Goal: Information Seeking & Learning: Learn about a topic

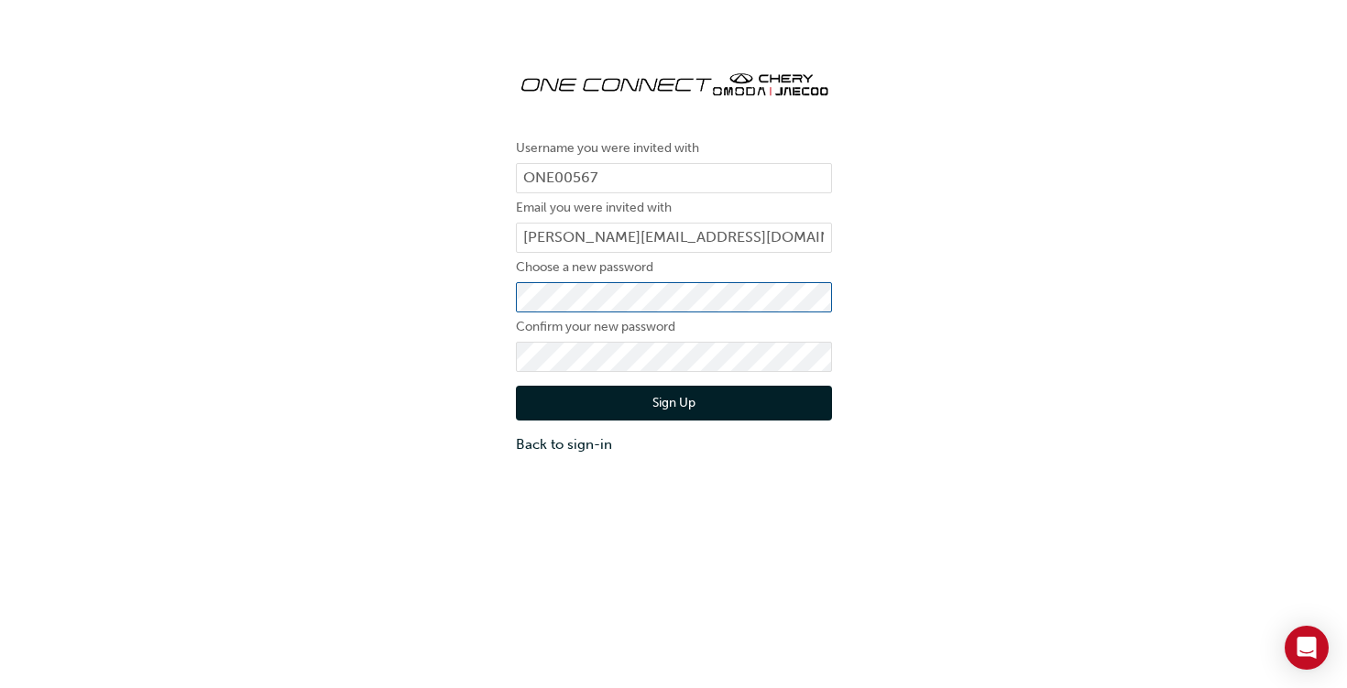
click at [499, 300] on div "Username you were invited with ONE00567 Email you were invited with yuichiro.ue…" at bounding box center [673, 254] width 1347 height 427
click at [609, 409] on button "Sign Up" at bounding box center [674, 403] width 316 height 35
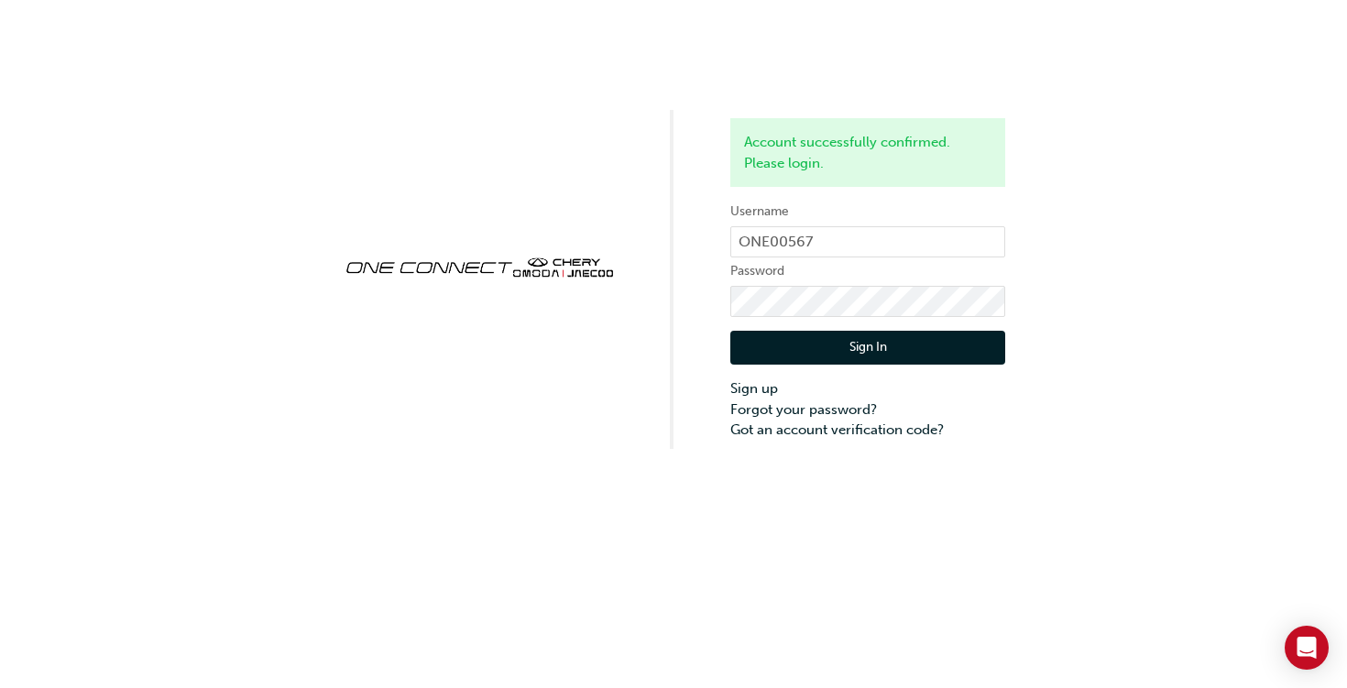
click at [874, 354] on button "Sign In" at bounding box center [868, 348] width 275 height 35
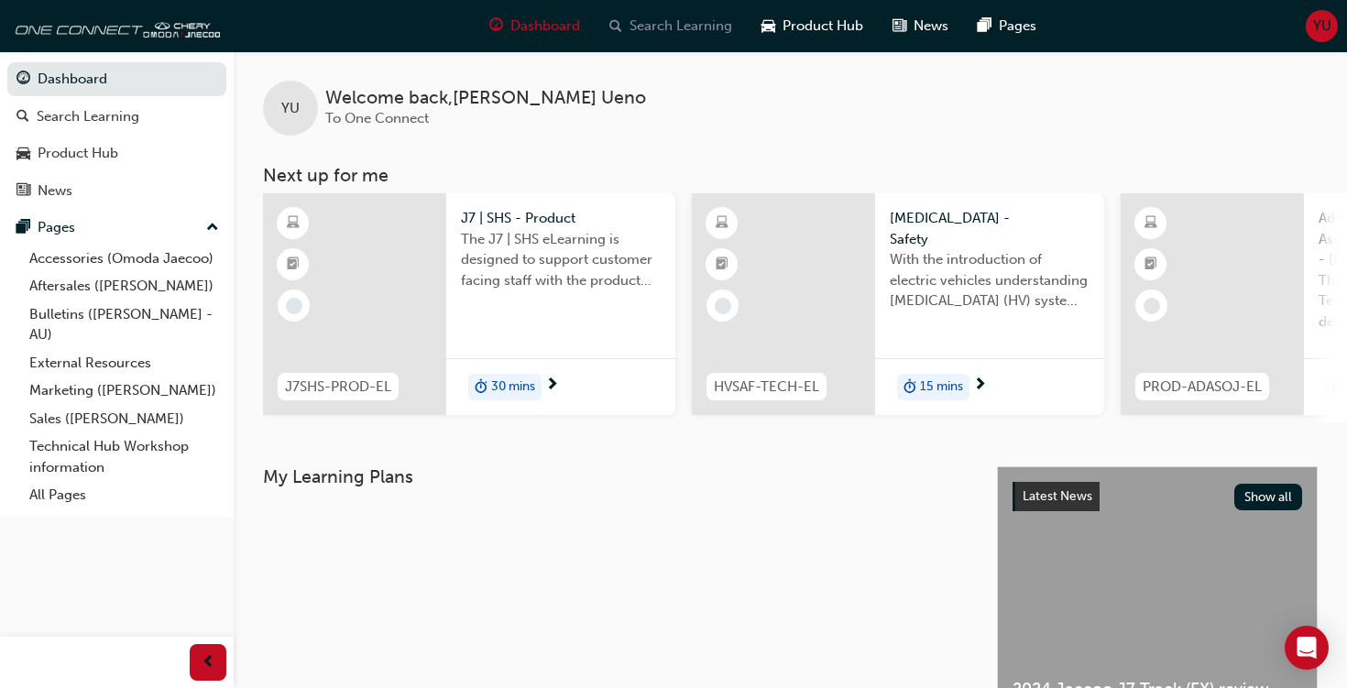
click at [697, 25] on span "Search Learning" at bounding box center [681, 26] width 103 height 21
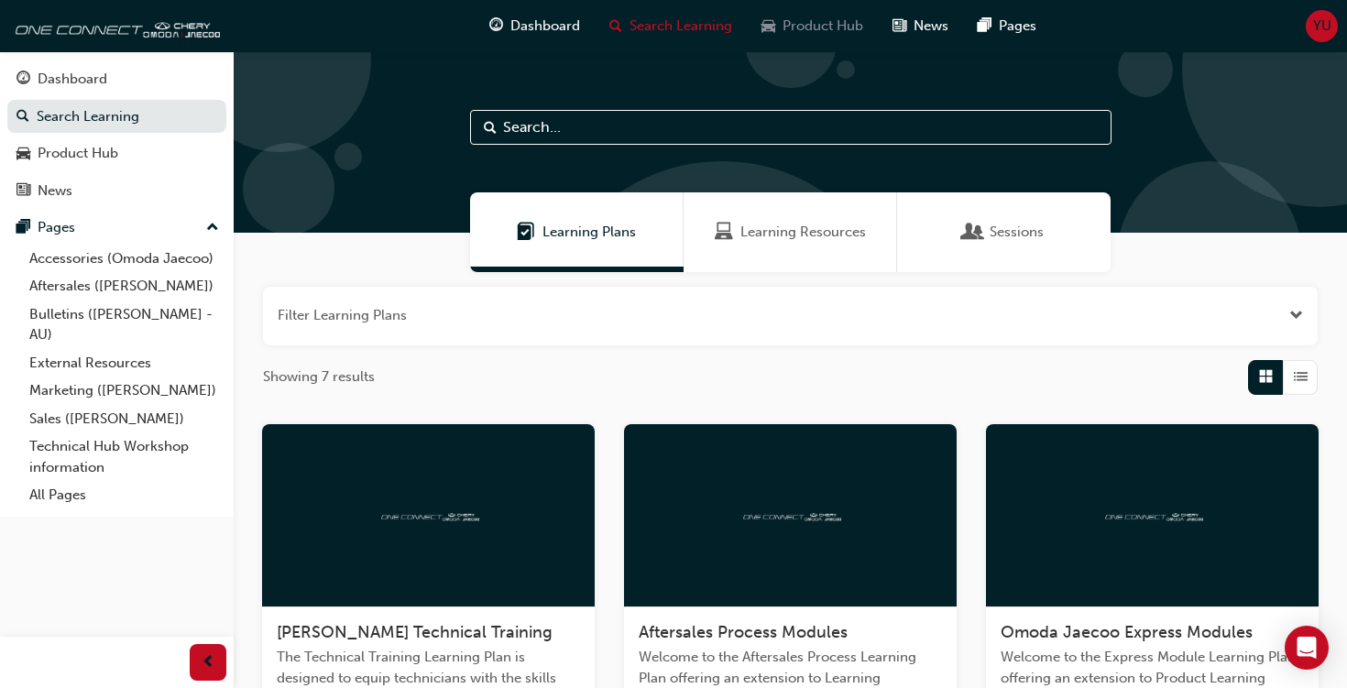
click at [802, 33] on span "Product Hub" at bounding box center [823, 26] width 81 height 21
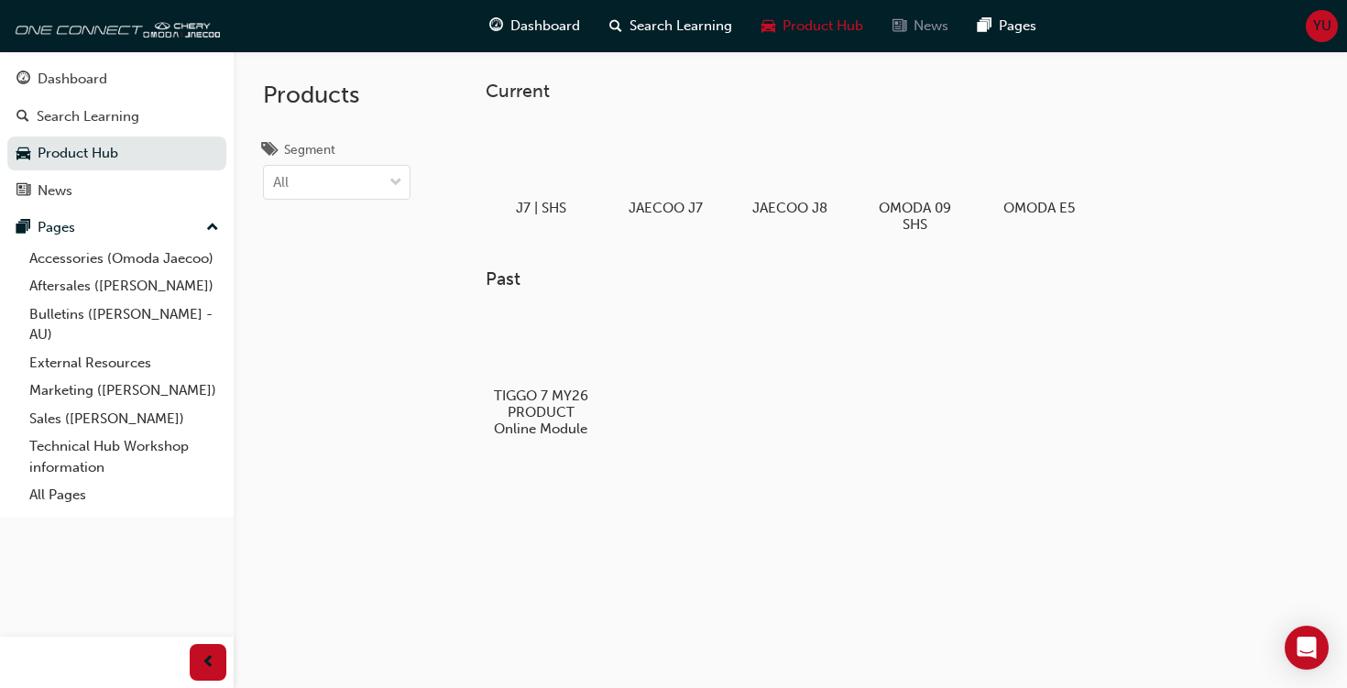
click at [895, 31] on span "news-icon" at bounding box center [900, 26] width 14 height 23
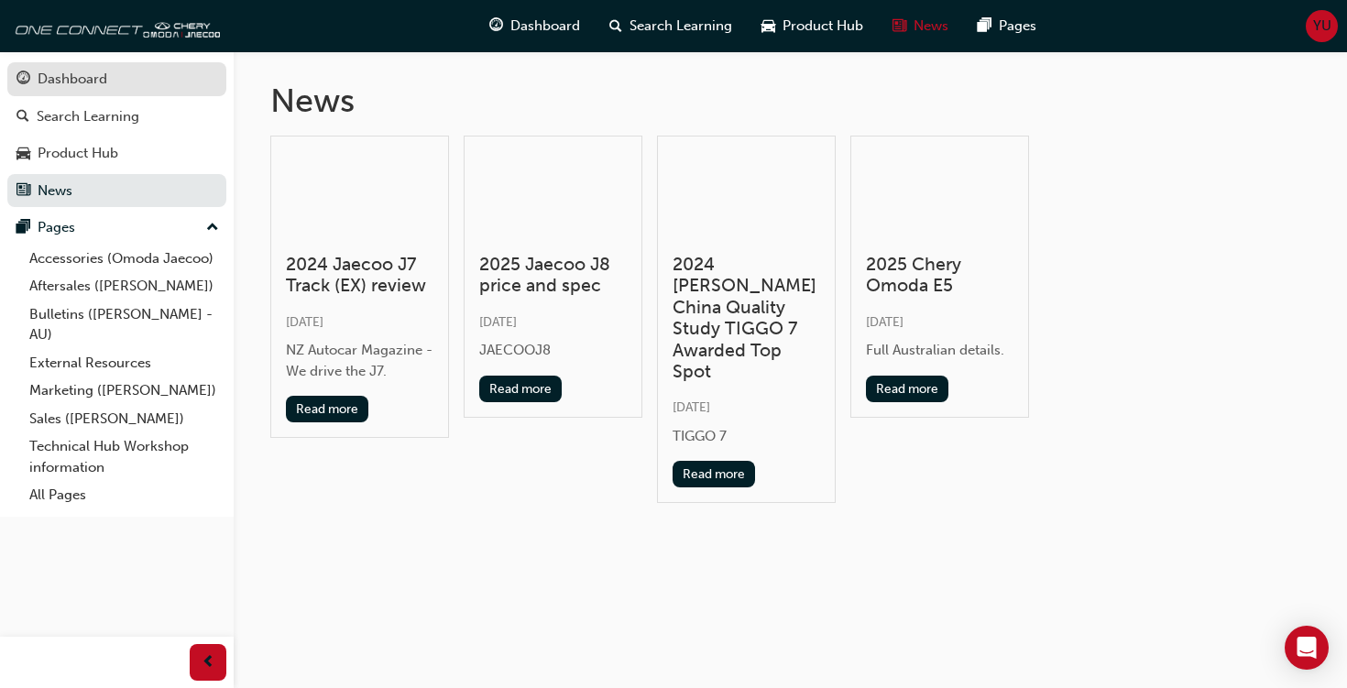
click at [142, 74] on div "Dashboard" at bounding box center [116, 79] width 201 height 23
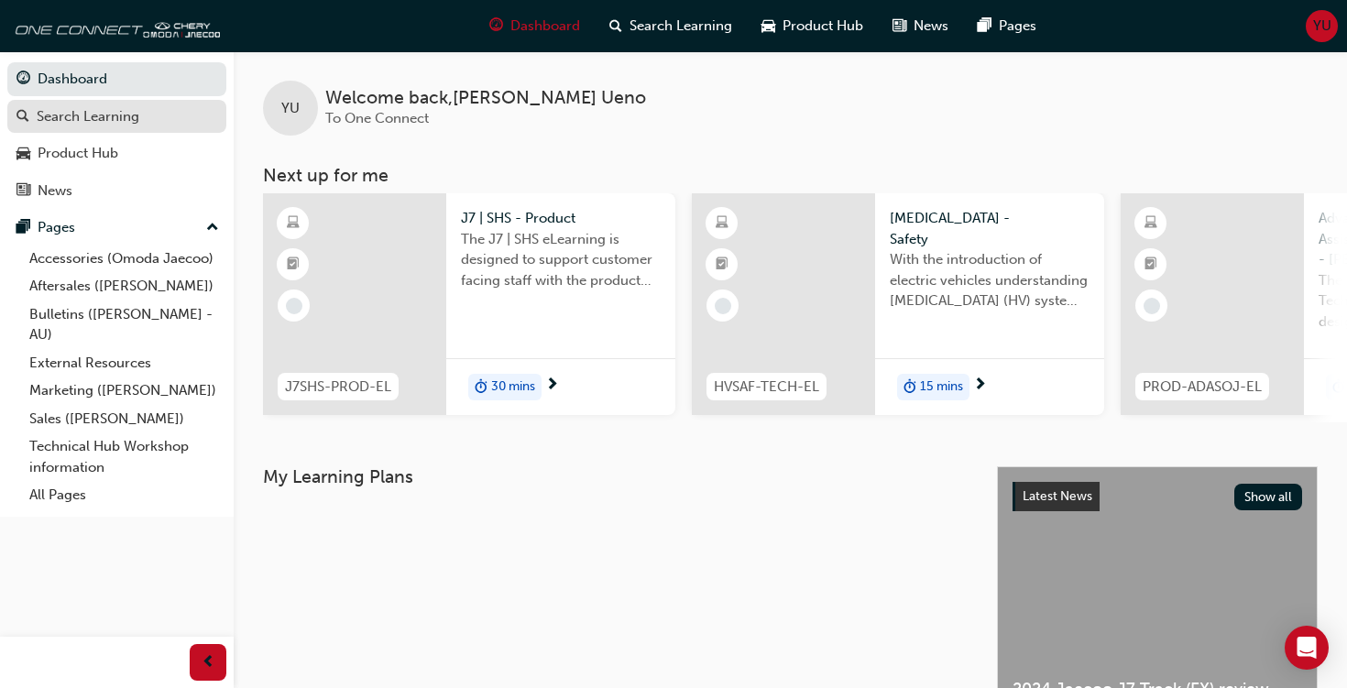
click at [128, 115] on div "Search Learning" at bounding box center [88, 116] width 103 height 21
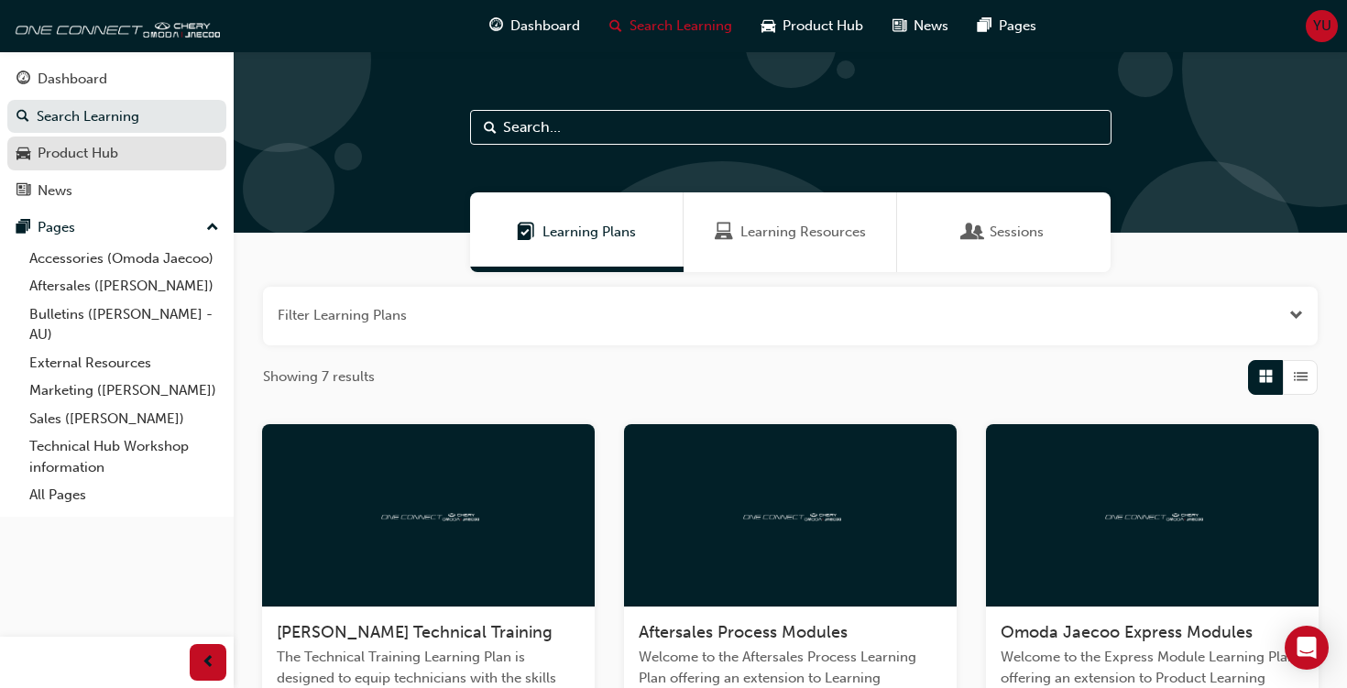
click at [107, 163] on div "Product Hub" at bounding box center [78, 153] width 81 height 21
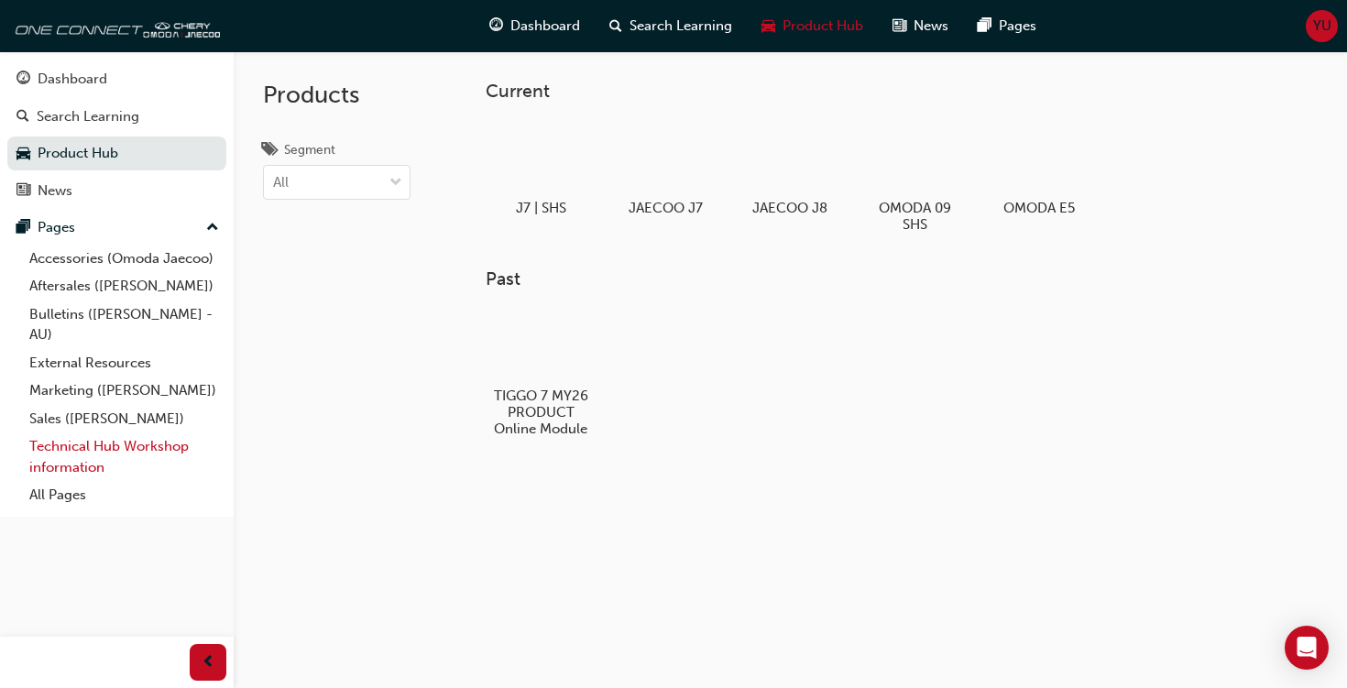
click at [107, 445] on link "Technical Hub Workshop information" at bounding box center [124, 457] width 204 height 49
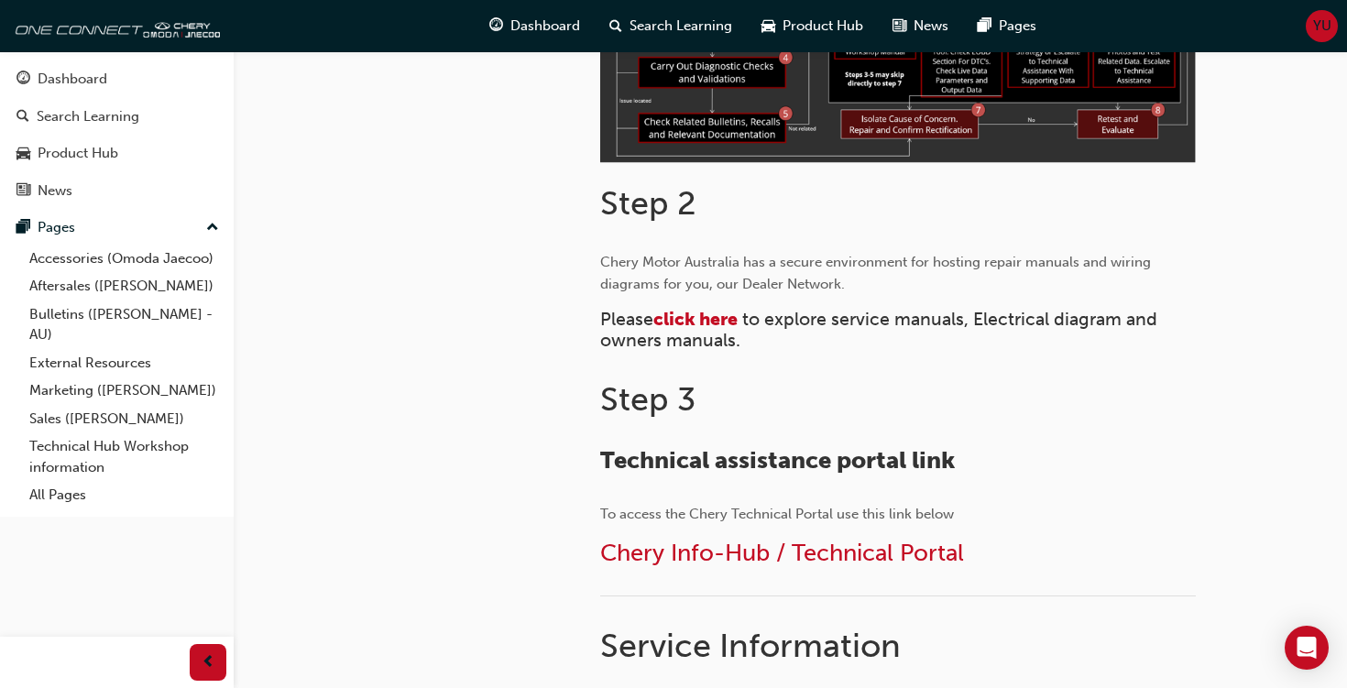
scroll to position [781, 0]
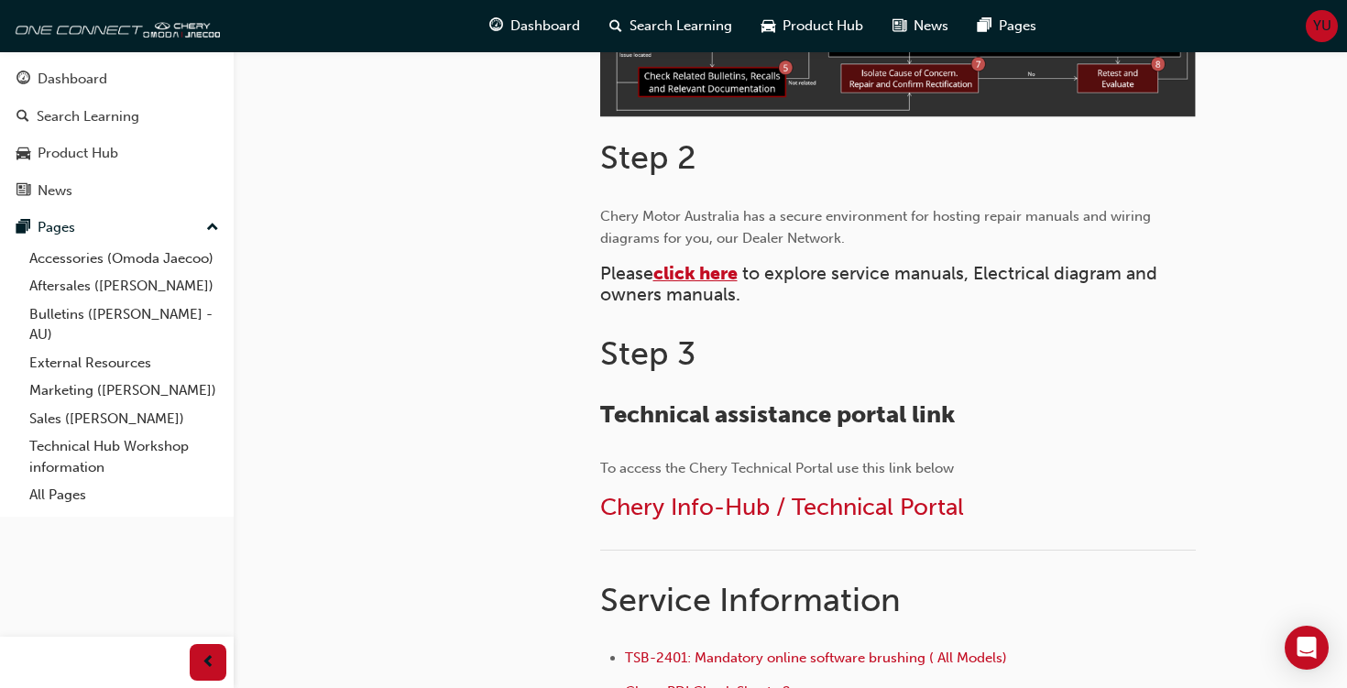
click at [725, 277] on span "click here" at bounding box center [696, 273] width 84 height 21
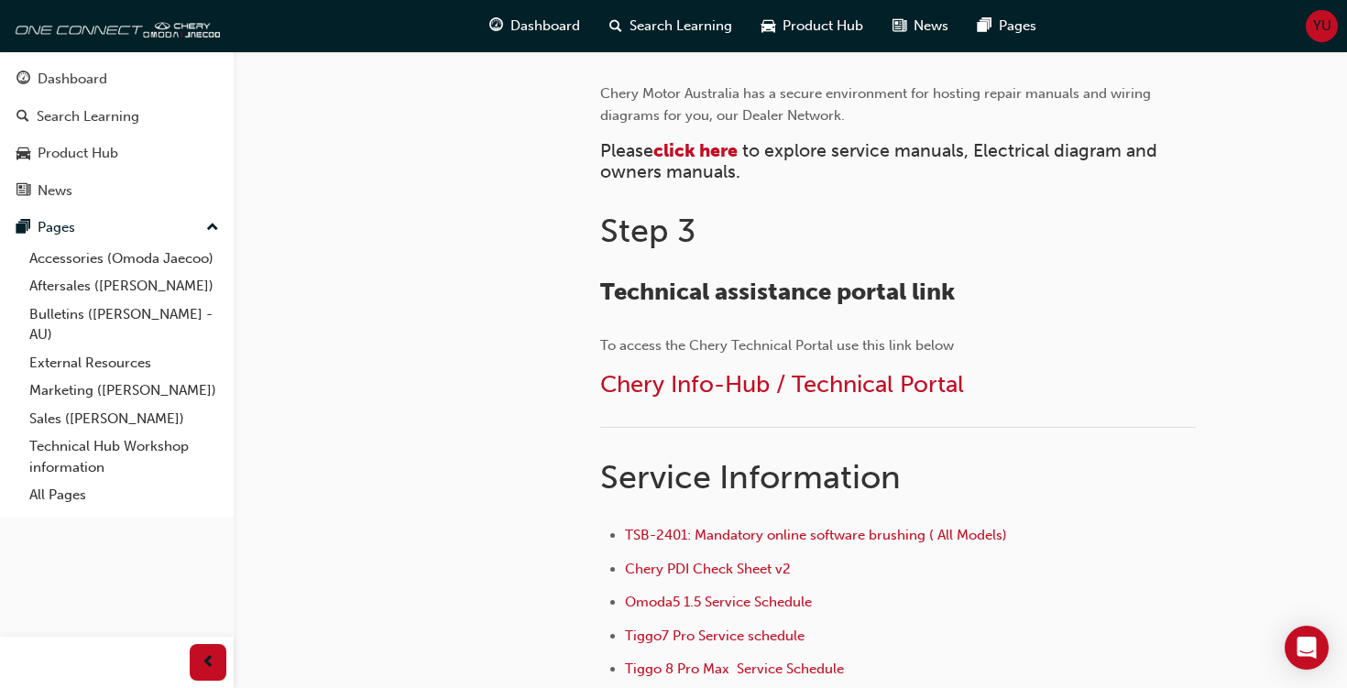
scroll to position [931, 0]
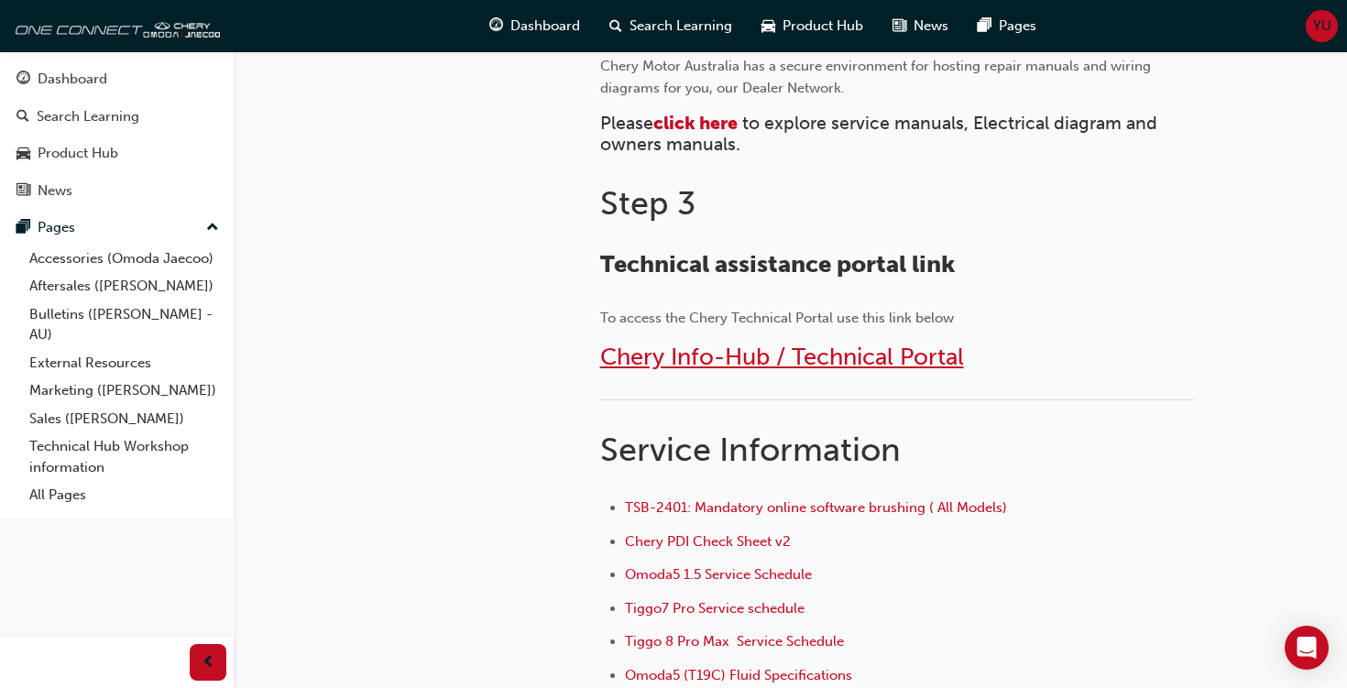
click at [649, 354] on span "Chery Info-Hub / Technical Portal" at bounding box center [782, 357] width 364 height 28
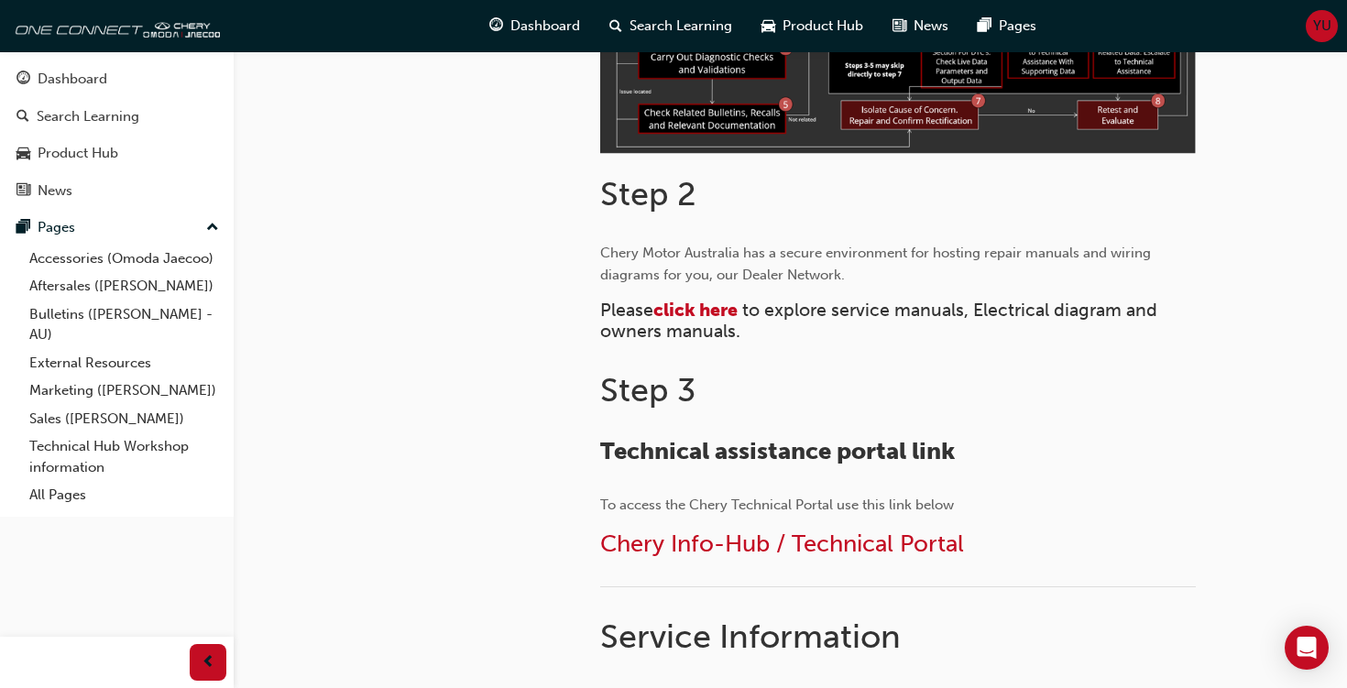
scroll to position [738, 0]
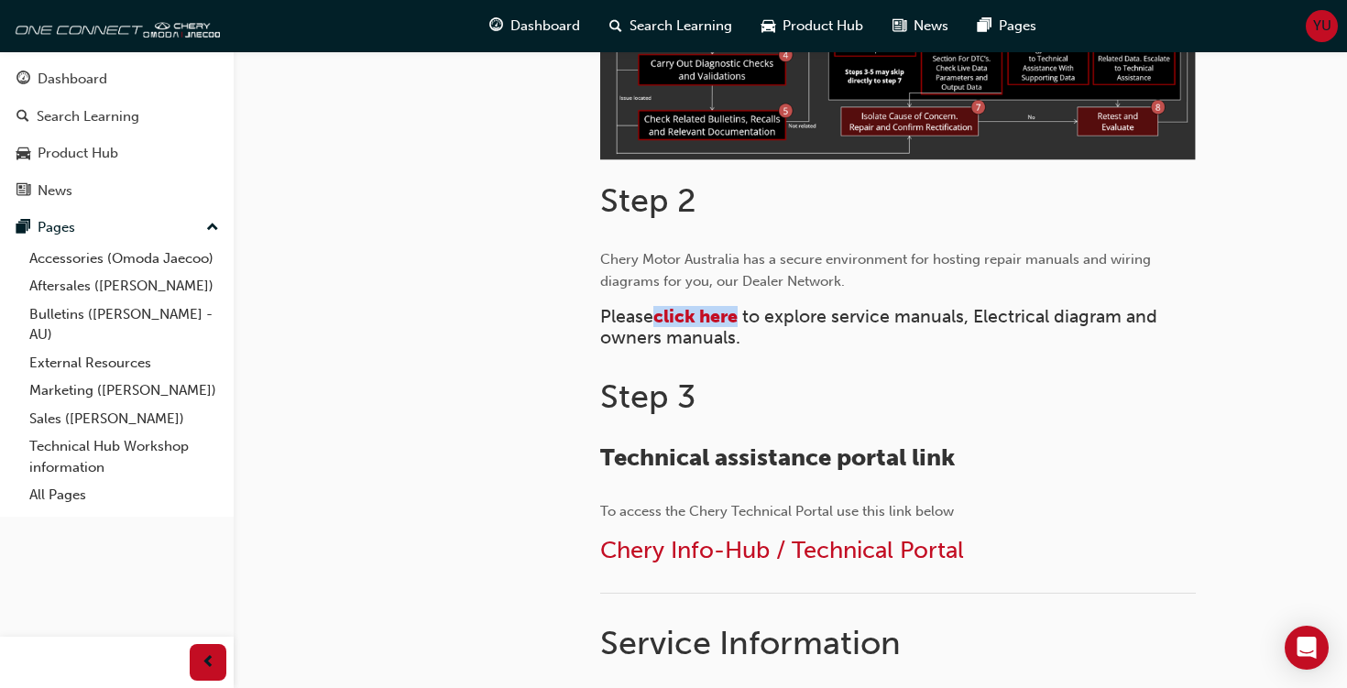
click at [544, 264] on div "chery-technicalhub Technical Hub Workshop information FAQ" at bounding box center [406, 435] width 330 height 1511
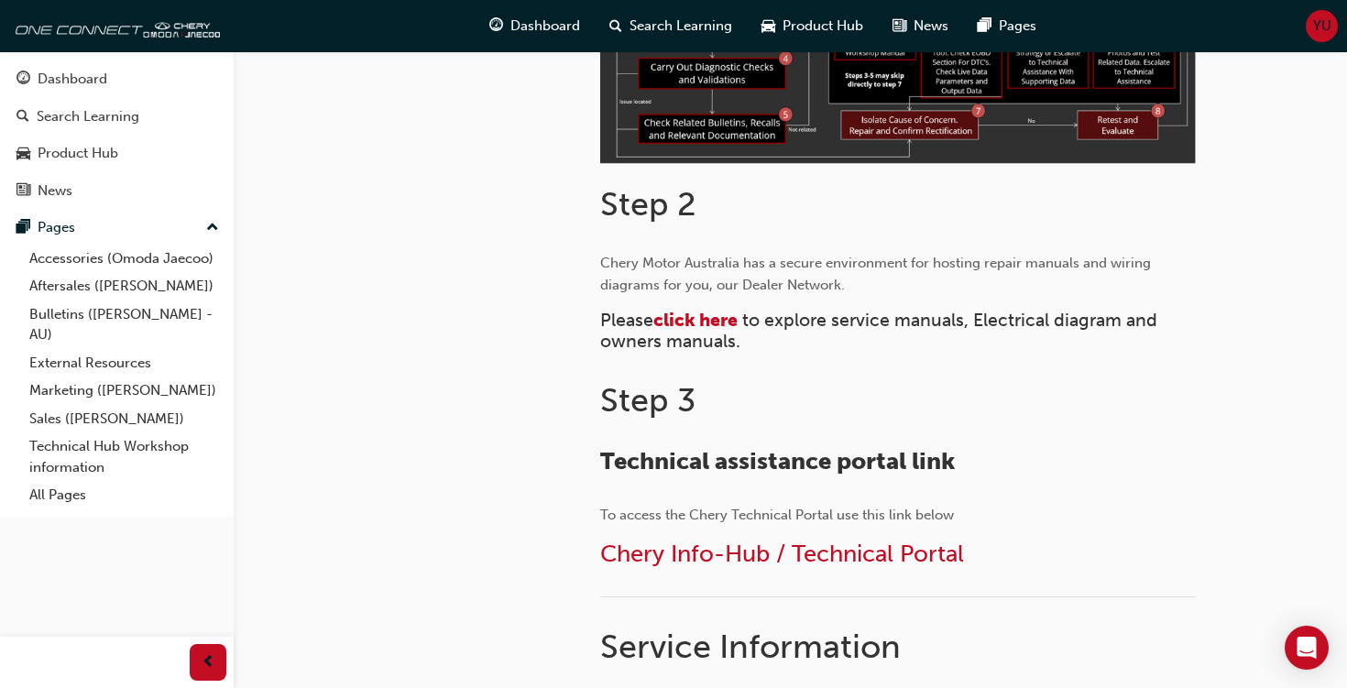
scroll to position [0, 0]
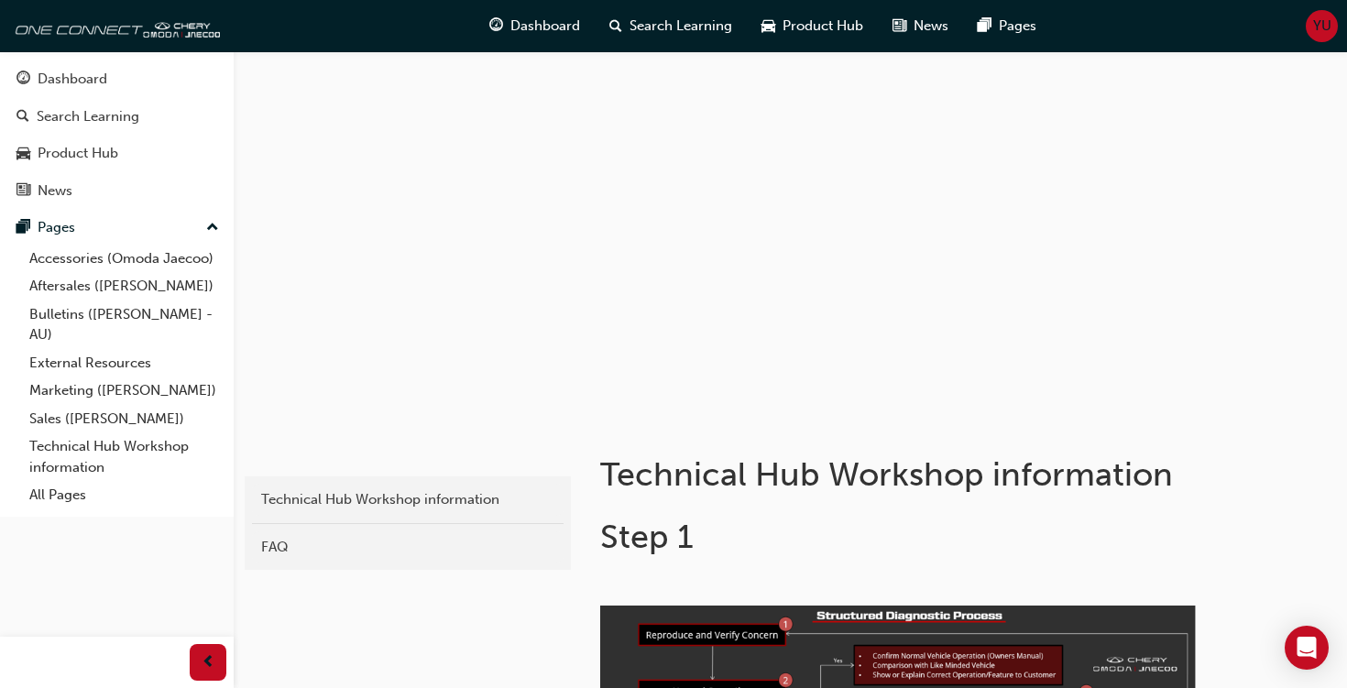
click at [1320, 27] on span "YU" at bounding box center [1322, 26] width 18 height 21
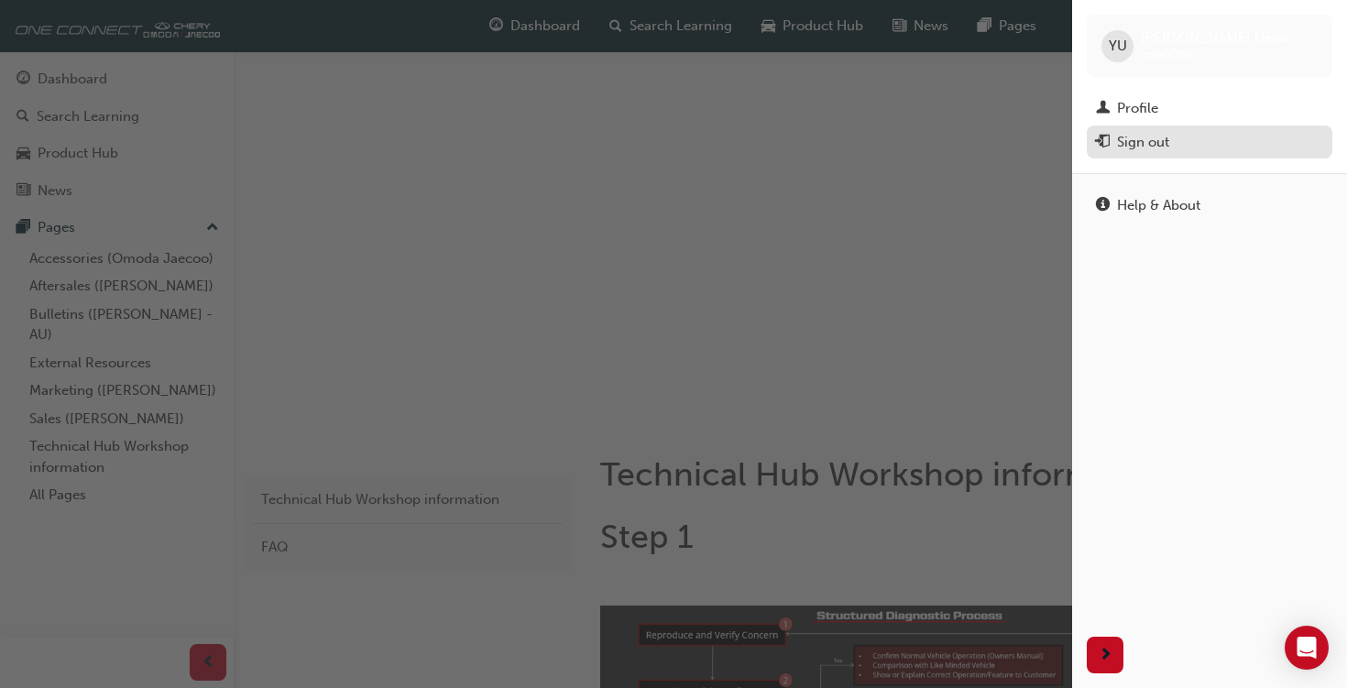
click at [1140, 147] on div "Sign out" at bounding box center [1143, 142] width 52 height 21
